Goal: Information Seeking & Learning: Check status

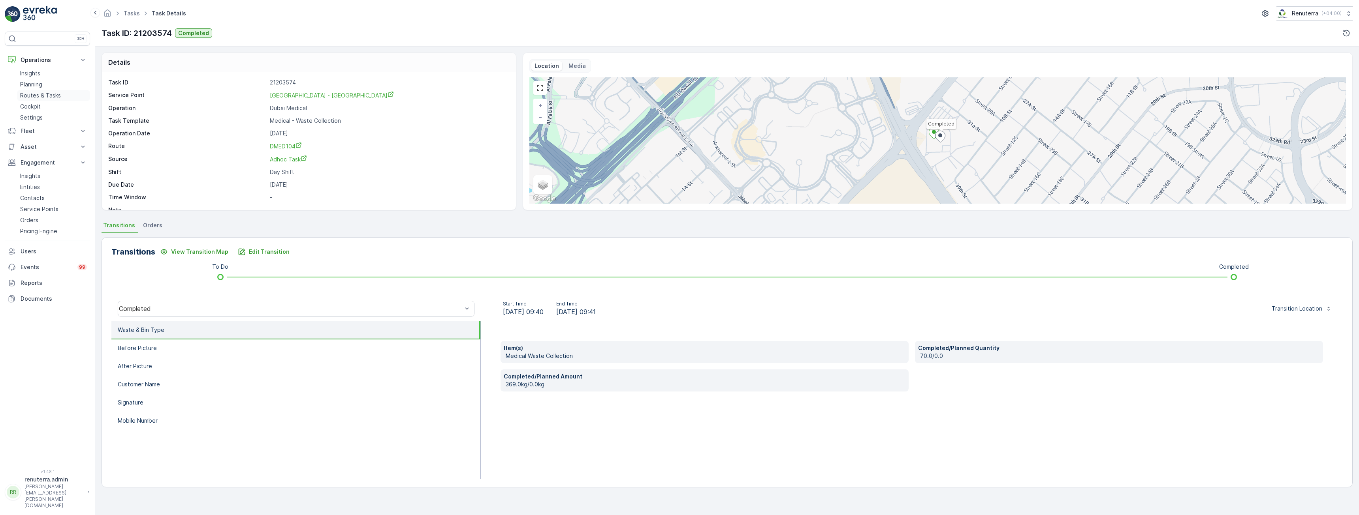
click at [38, 97] on p "Routes & Tasks" at bounding box center [40, 96] width 41 height 8
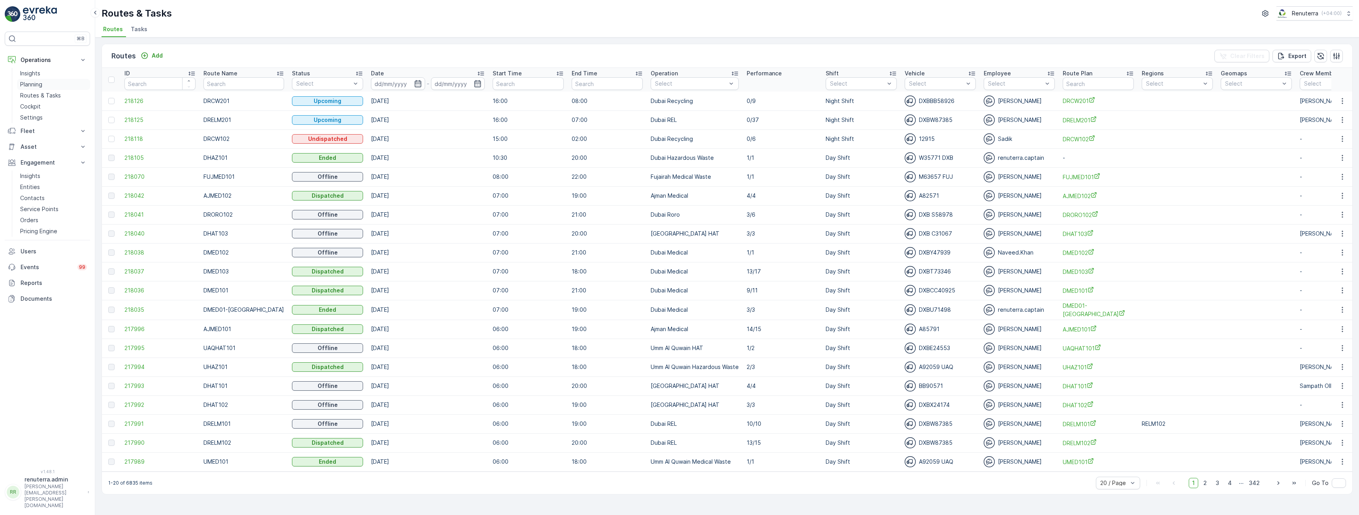
click at [32, 84] on p "Planning" at bounding box center [31, 85] width 22 height 8
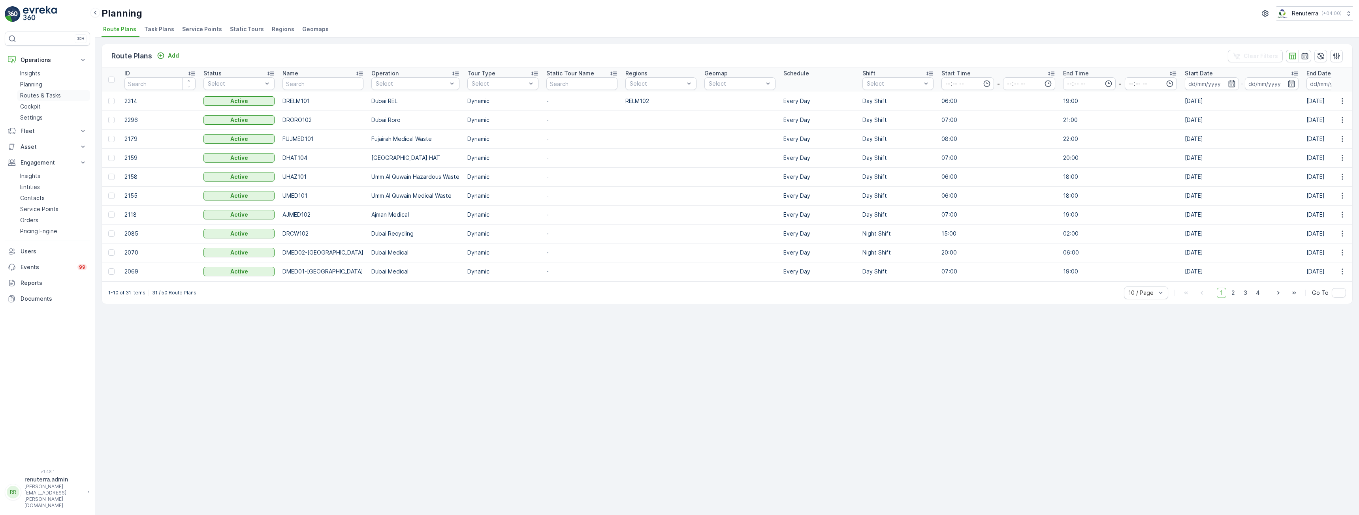
click at [36, 97] on p "Routes & Tasks" at bounding box center [40, 96] width 41 height 8
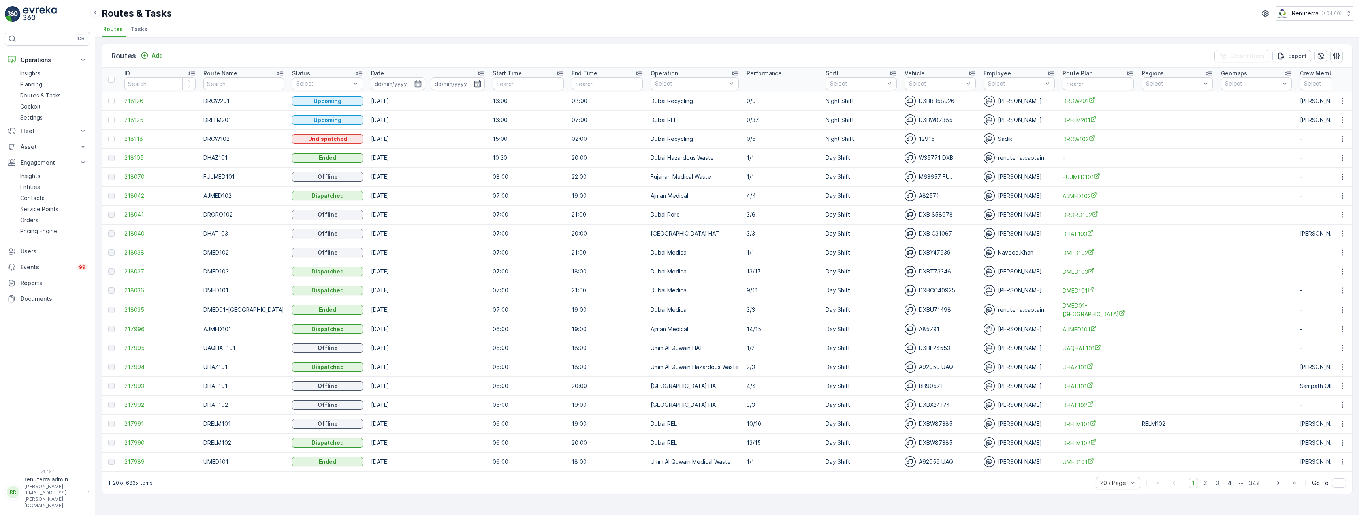
click at [141, 33] on li "Tasks" at bounding box center [139, 30] width 21 height 13
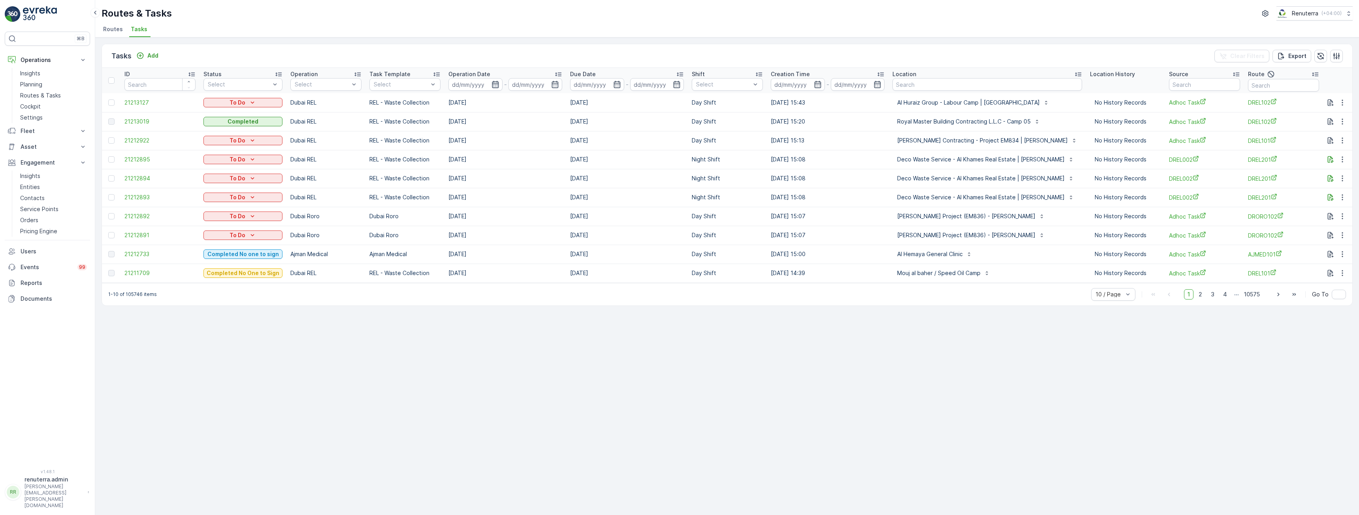
click at [493, 83] on icon "button" at bounding box center [495, 85] width 8 height 8
click at [473, 106] on p "[DATE]" at bounding box center [465, 103] width 19 height 8
type input "[DATE]"
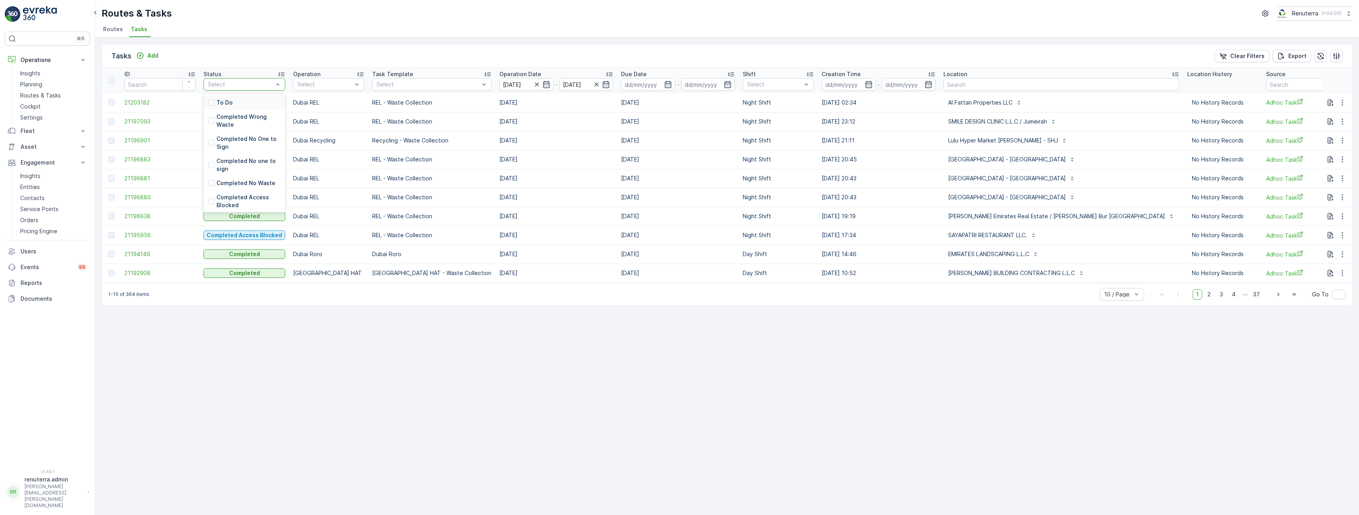
click at [230, 103] on p "To Do" at bounding box center [224, 103] width 16 height 8
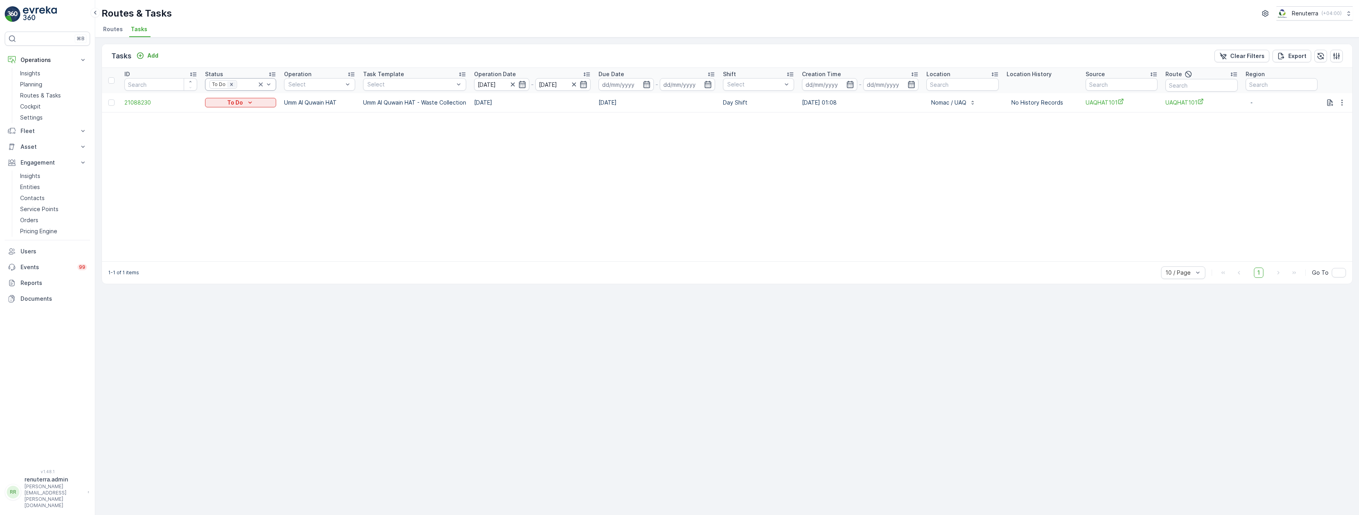
click at [232, 84] on icon "Remove To Do" at bounding box center [232, 85] width 6 height 6
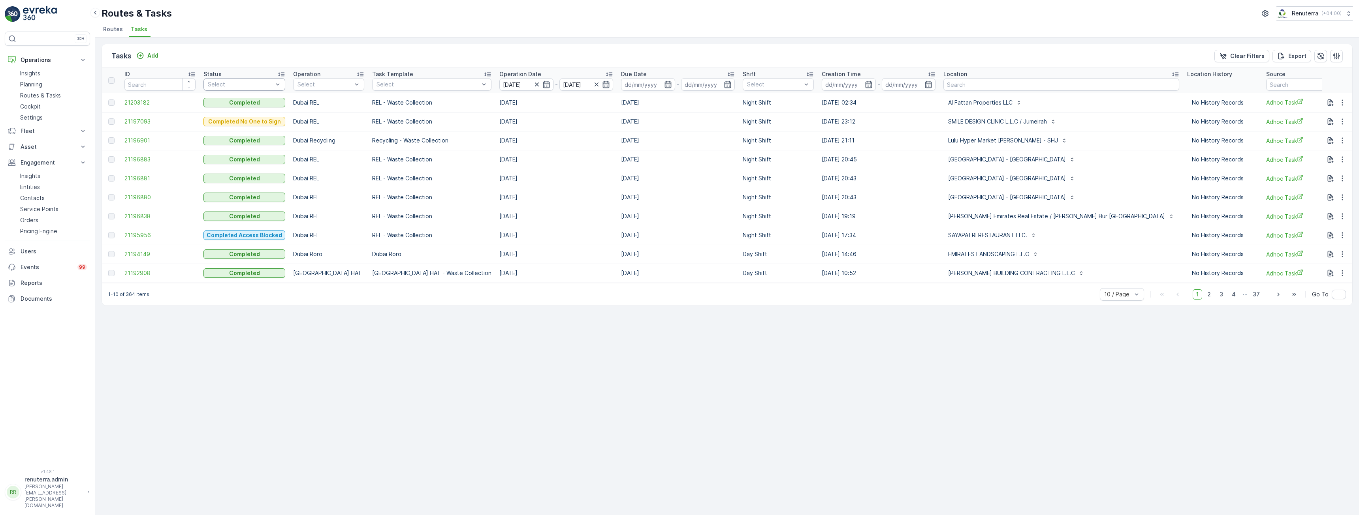
click at [252, 82] on div at bounding box center [240, 84] width 67 height 6
click at [235, 162] on p "Completed Access Blocked" at bounding box center [248, 162] width 64 height 16
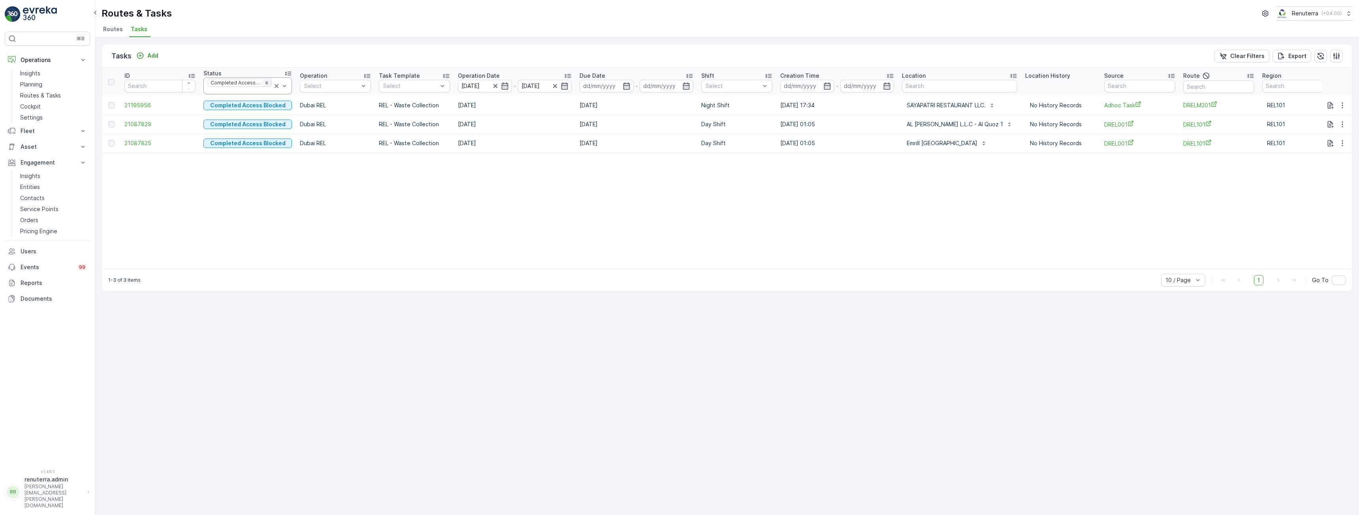
click at [265, 83] on icon "Remove Completed Access Blocked" at bounding box center [266, 82] width 3 height 3
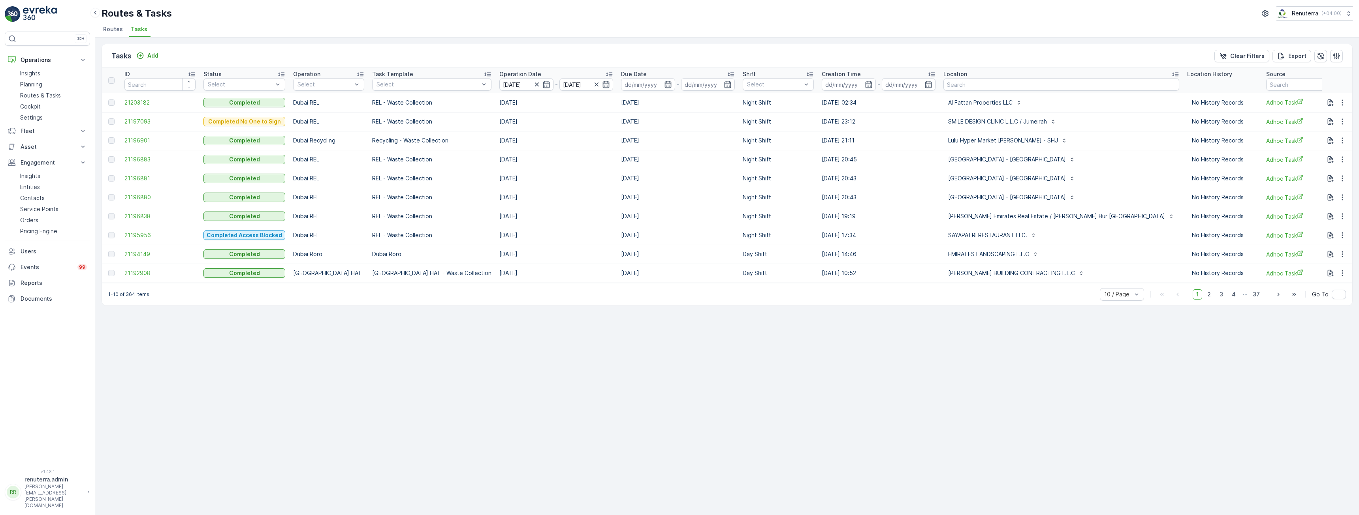
click at [262, 86] on div at bounding box center [240, 84] width 67 height 6
click at [239, 184] on p "Completed Service Refused" at bounding box center [248, 186] width 64 height 16
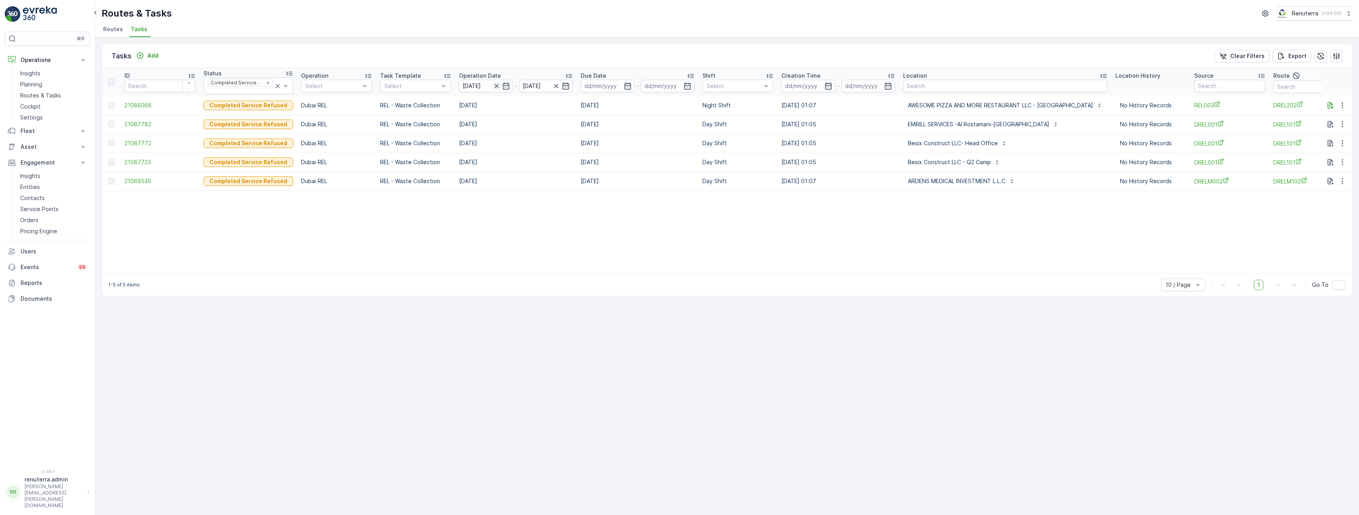
click at [492, 88] on icon "button" at bounding box center [496, 86] width 8 height 8
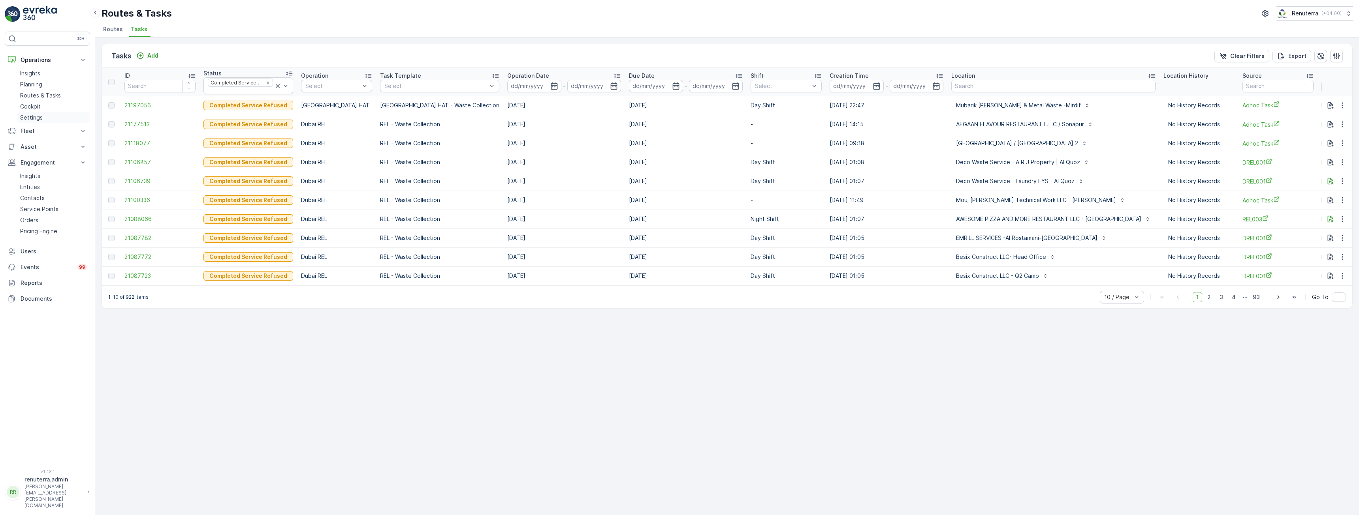
drag, startPoint x: 33, startPoint y: 98, endPoint x: 62, endPoint y: 117, distance: 34.2
click at [33, 98] on p "Routes & Tasks" at bounding box center [40, 96] width 41 height 8
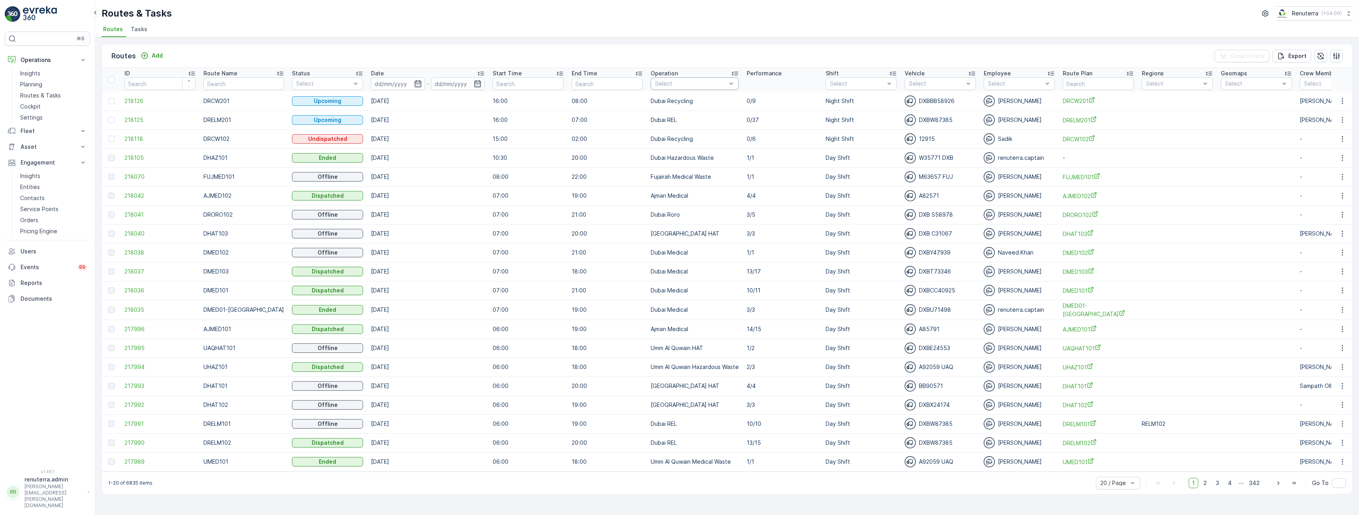
click at [714, 81] on div at bounding box center [690, 84] width 73 height 6
click at [671, 193] on p "Dubai REL" at bounding box center [676, 197] width 27 height 8
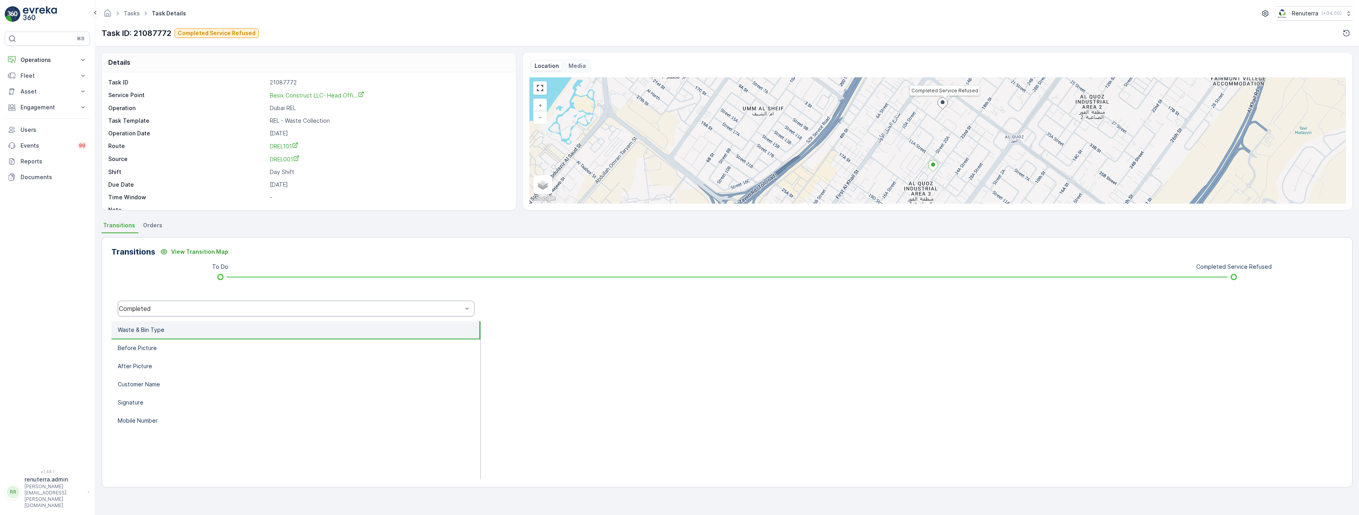
click at [306, 310] on div "Completed" at bounding box center [290, 308] width 343 height 7
click at [200, 274] on span "Completed Service Refused" at bounding box center [163, 276] width 82 height 7
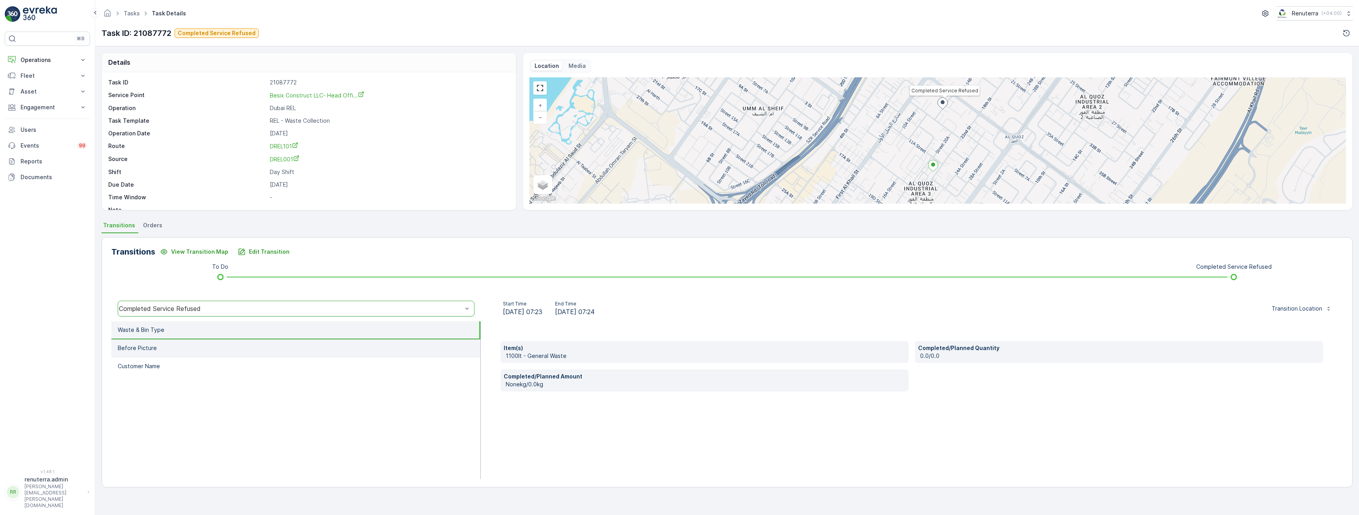
click at [137, 354] on li "Before Picture" at bounding box center [295, 349] width 369 height 18
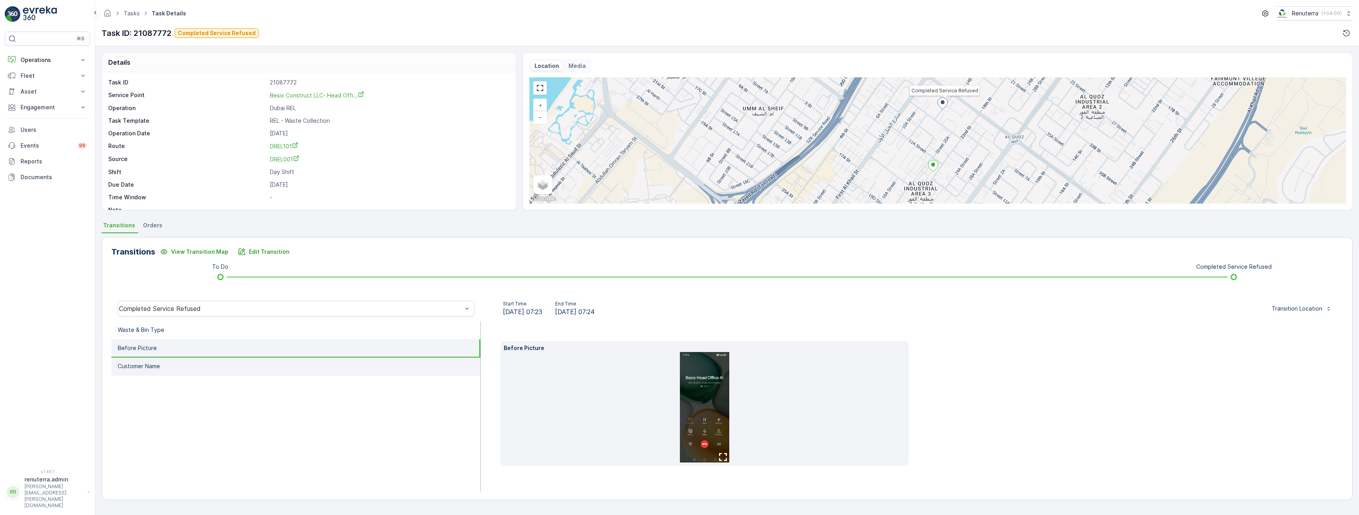
click at [136, 363] on p "Customer Name" at bounding box center [139, 367] width 42 height 8
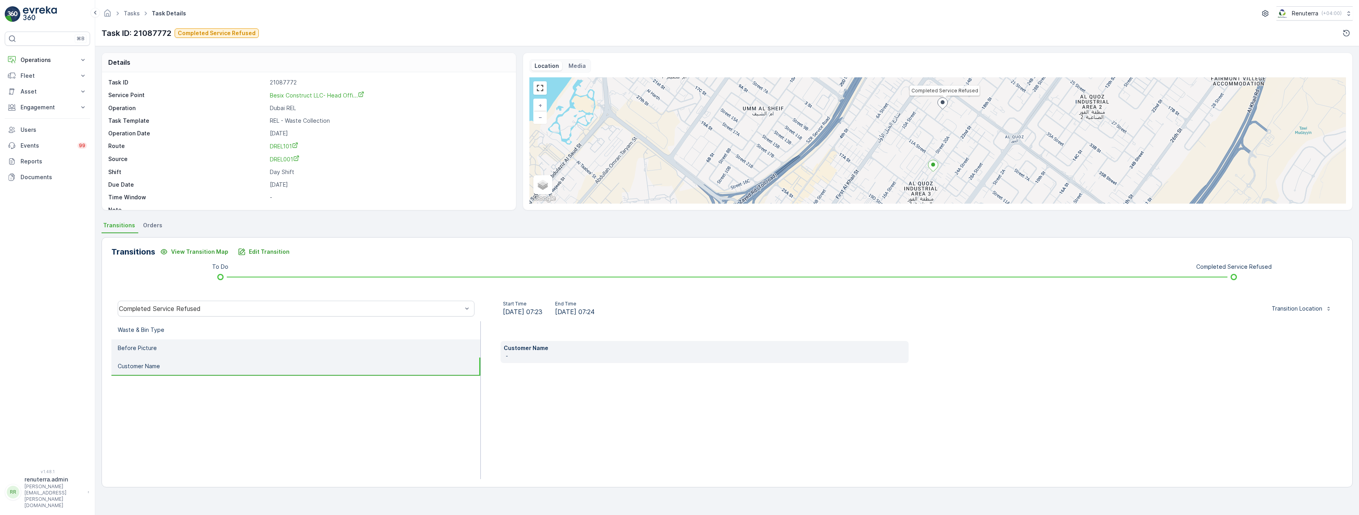
click at [140, 352] on li "Before Picture" at bounding box center [295, 349] width 369 height 18
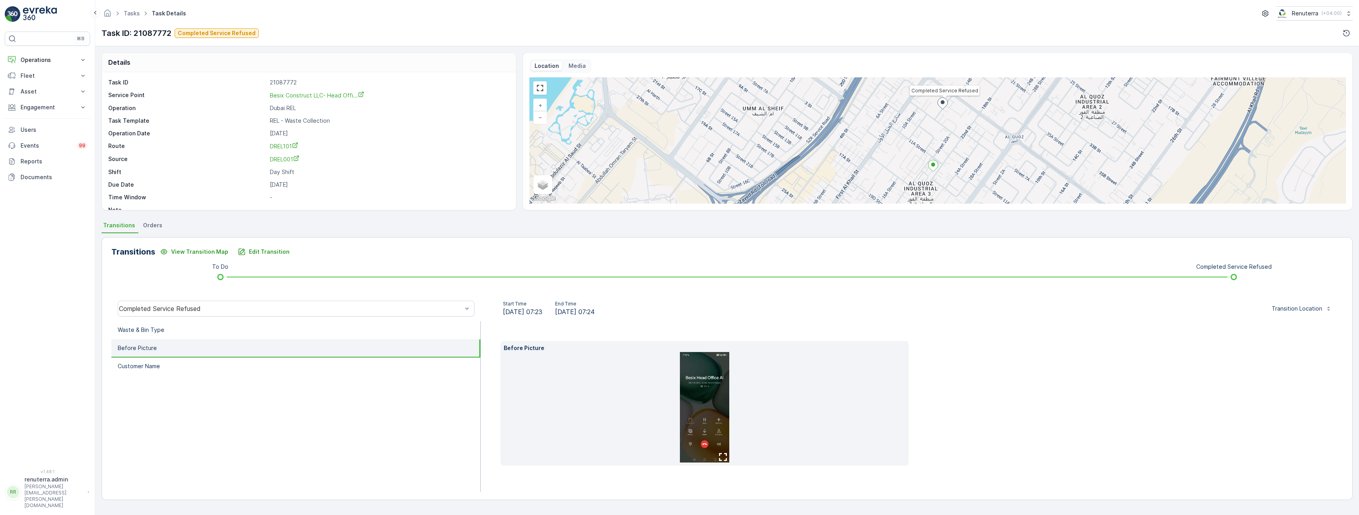
click at [715, 397] on img at bounding box center [704, 407] width 49 height 111
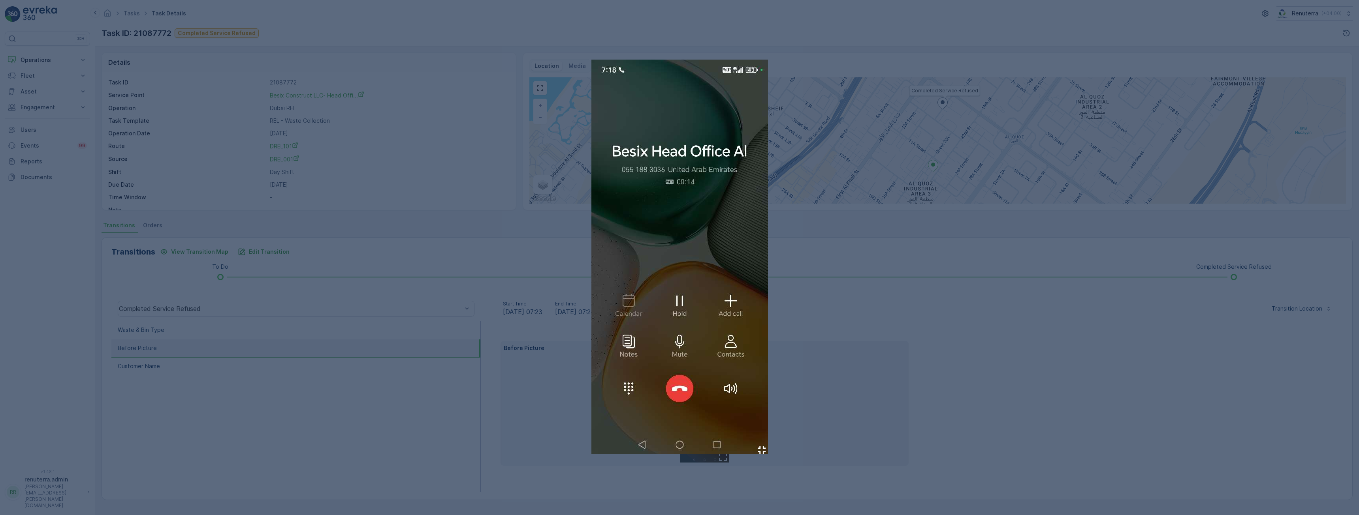
click at [930, 375] on div at bounding box center [679, 257] width 1359 height 515
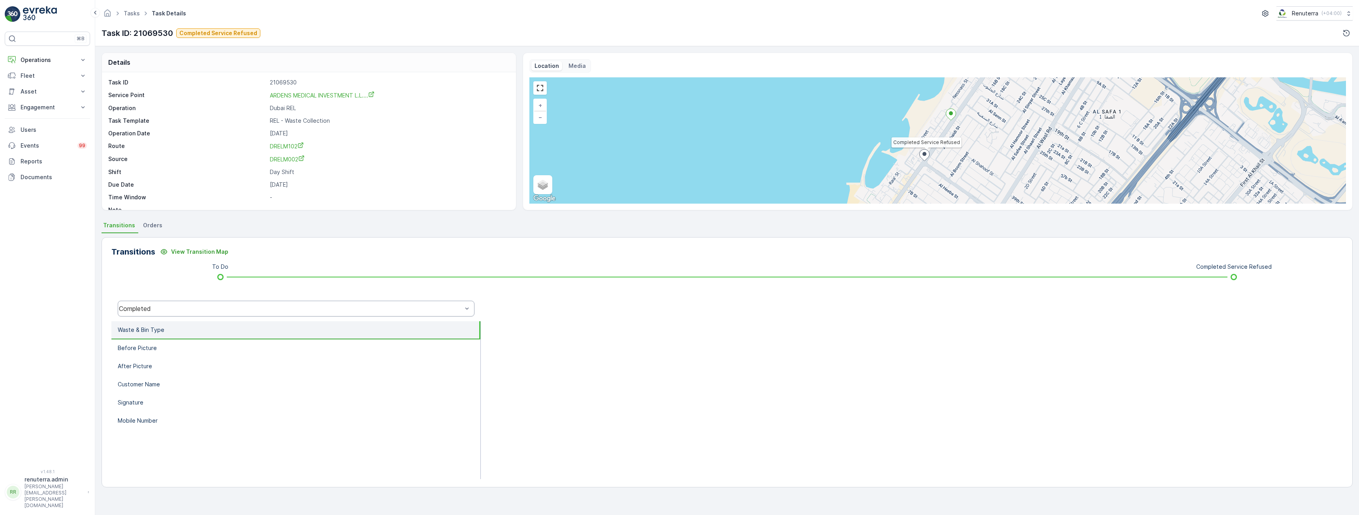
click at [228, 307] on div "Completed" at bounding box center [290, 308] width 343 height 7
click at [185, 273] on span "Completed Service Refused" at bounding box center [163, 276] width 82 height 7
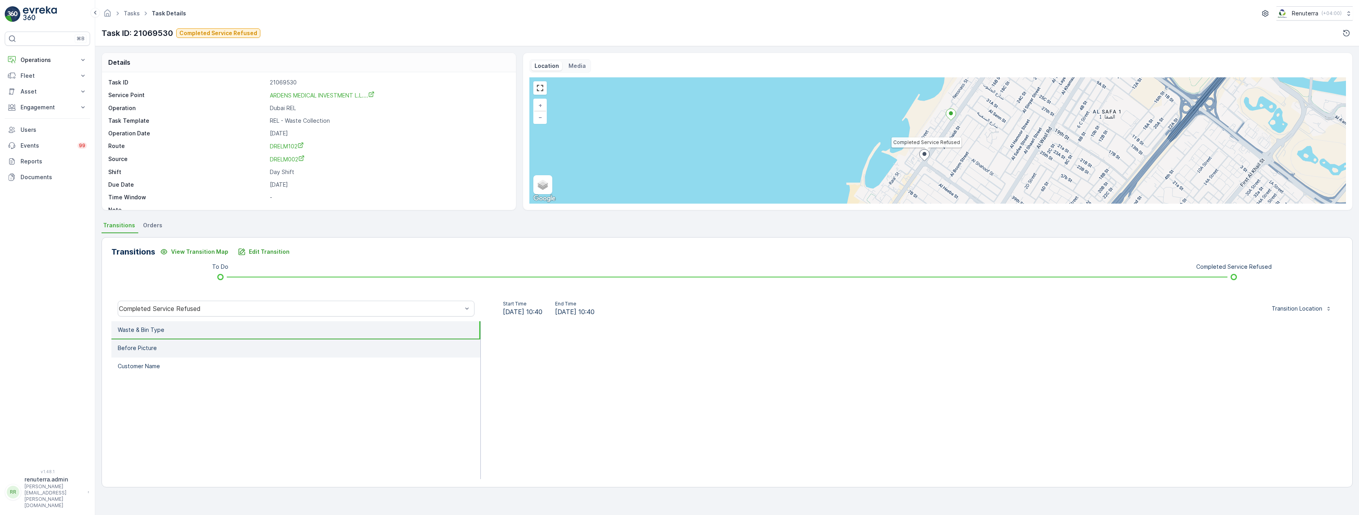
click at [183, 346] on li "Before Picture" at bounding box center [295, 349] width 369 height 18
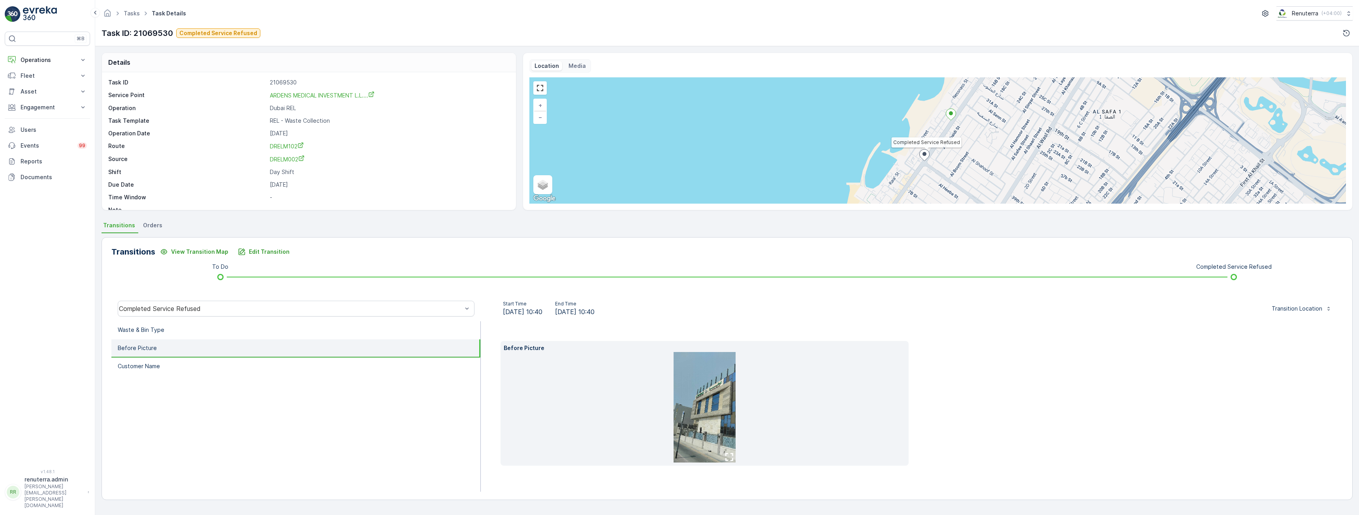
click at [714, 399] on img at bounding box center [704, 407] width 62 height 111
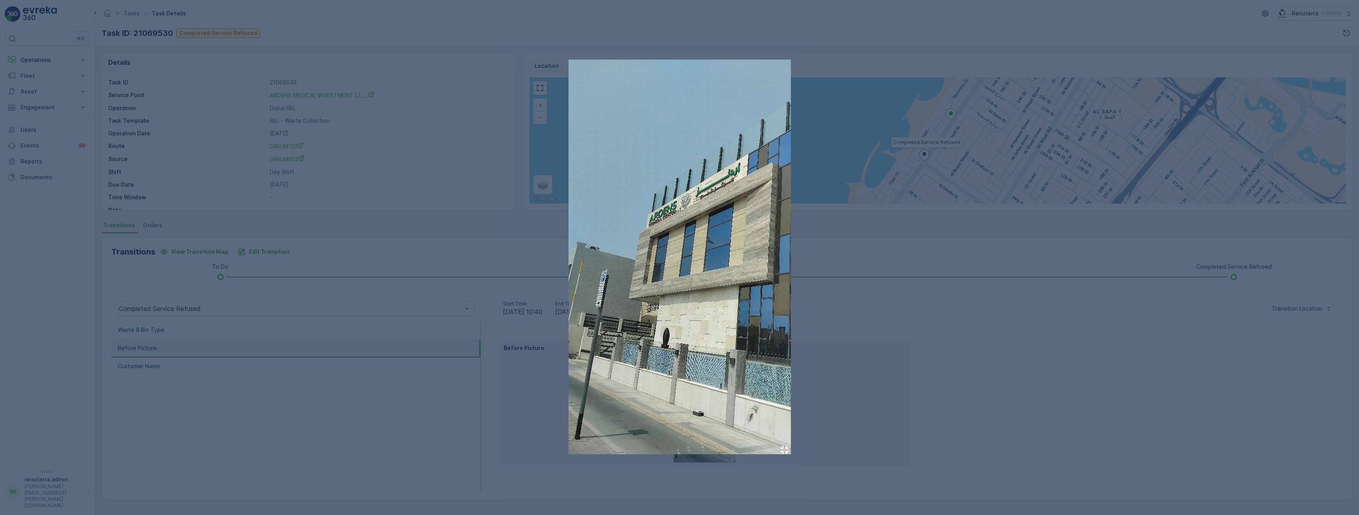
click at [946, 367] on div at bounding box center [679, 257] width 1359 height 515
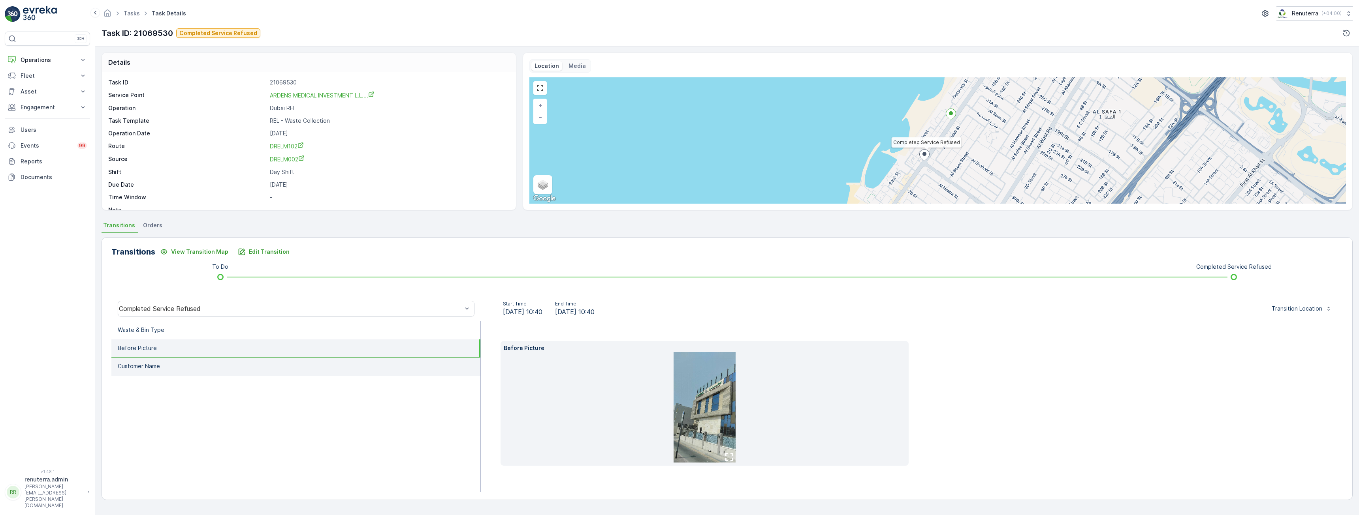
click at [168, 366] on li "Customer Name" at bounding box center [295, 367] width 369 height 18
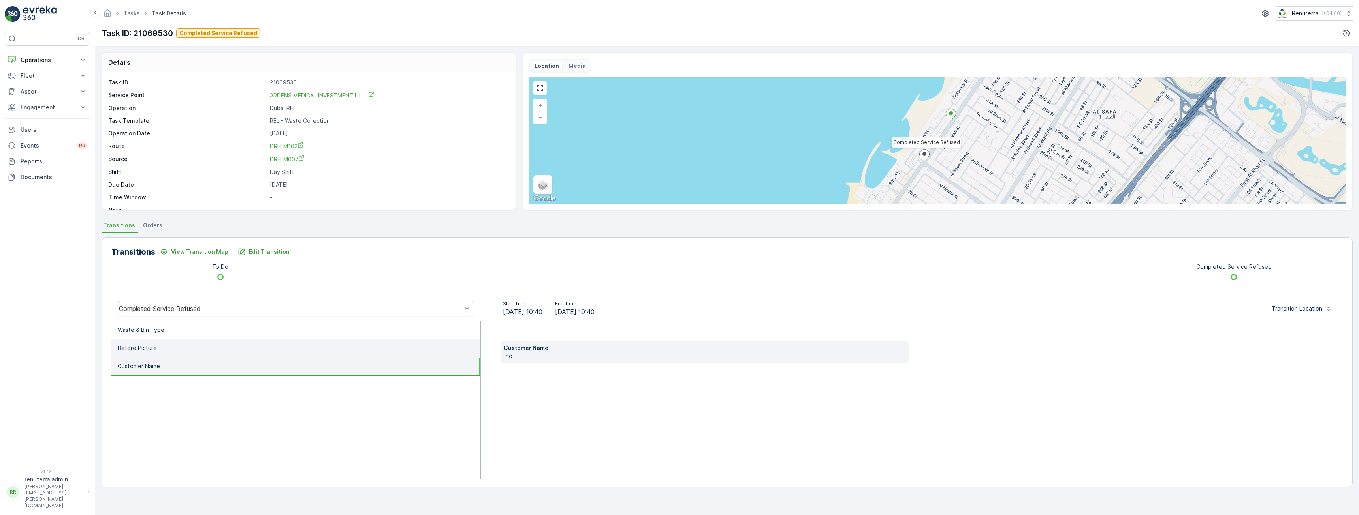
click at [168, 353] on li "Before Picture" at bounding box center [295, 349] width 369 height 18
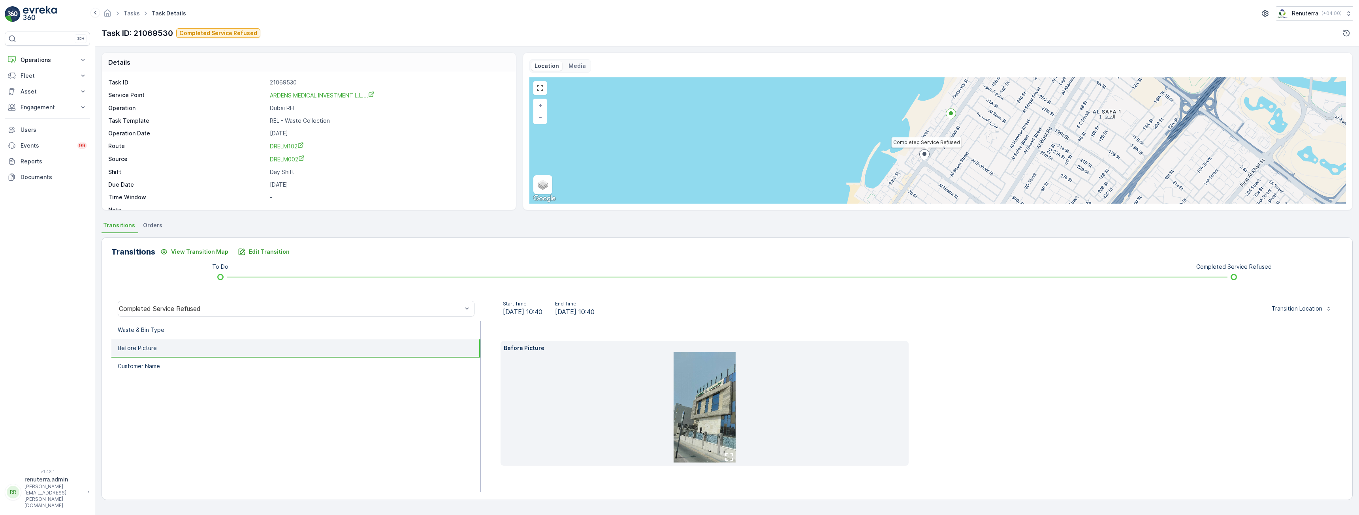
click at [699, 396] on img at bounding box center [704, 407] width 62 height 111
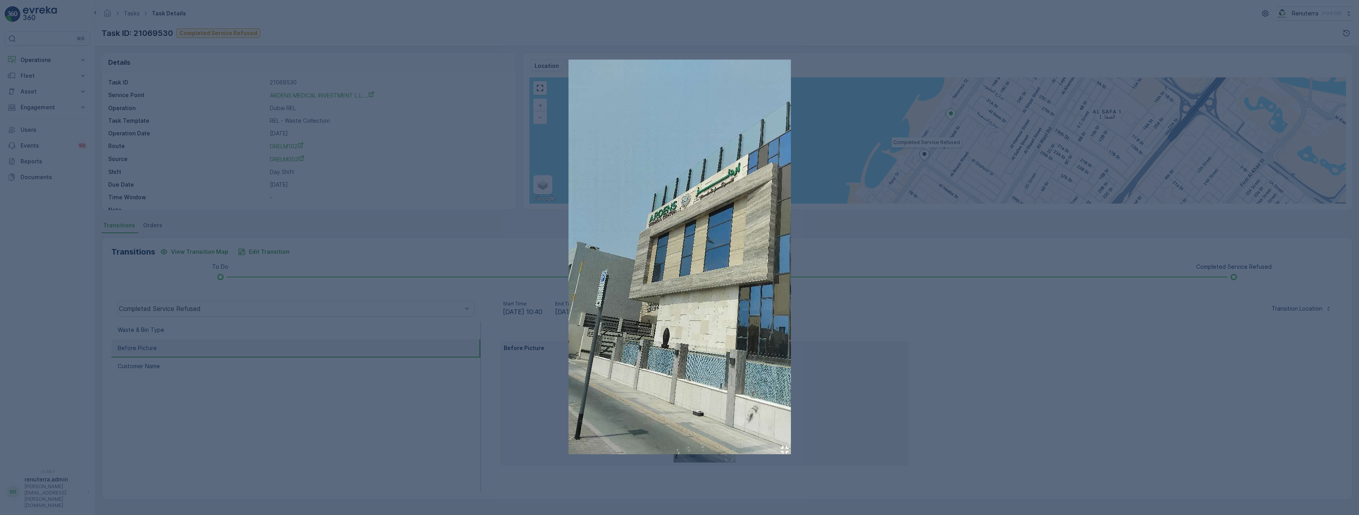
click at [999, 334] on div at bounding box center [679, 257] width 1359 height 515
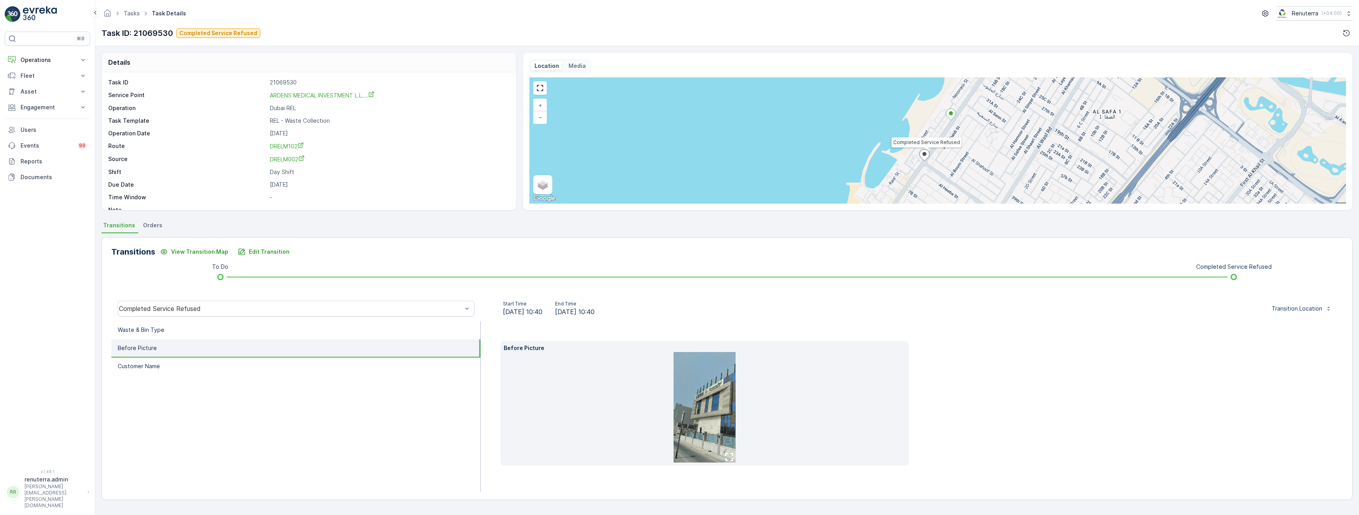
click at [718, 394] on img at bounding box center [704, 407] width 62 height 111
